Goal: Information Seeking & Learning: Find specific fact

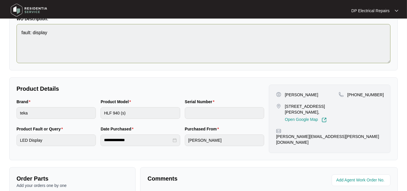
scroll to position [64, 0]
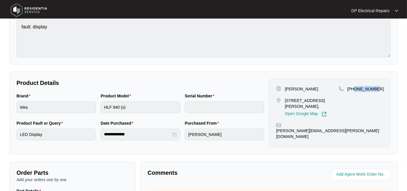
drag, startPoint x: 354, startPoint y: 87, endPoint x: 375, endPoint y: 87, distance: 20.6
click at [375, 87] on div "[PHONE_NUMBER]" at bounding box center [361, 89] width 45 height 6
copy p "412021999"
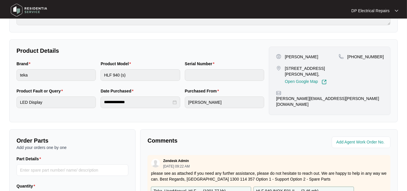
scroll to position [0, 0]
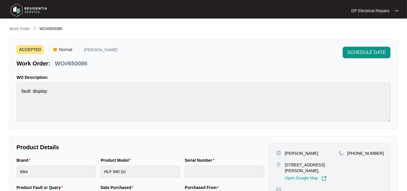
click at [74, 61] on p "WO#650086" at bounding box center [71, 63] width 32 height 8
copy p "650086"
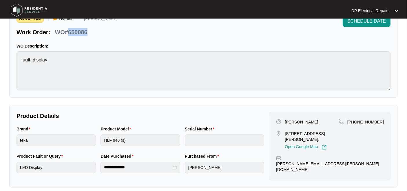
scroll to position [32, 0]
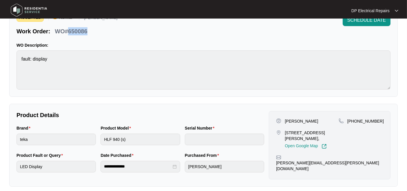
drag, startPoint x: 284, startPoint y: 130, endPoint x: 293, endPoint y: 138, distance: 12.7
click at [293, 138] on div "[STREET_ADDRESS][PERSON_NAME], Open Google Map" at bounding box center [307, 139] width 63 height 19
copy p "[STREET_ADDRESS][PERSON_NAME]"
